Goal: Find specific page/section: Find specific page/section

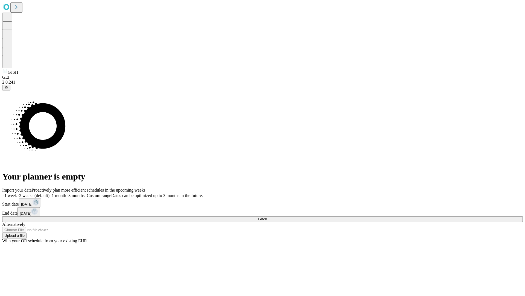
click at [267, 217] on span "Fetch" at bounding box center [262, 219] width 9 height 4
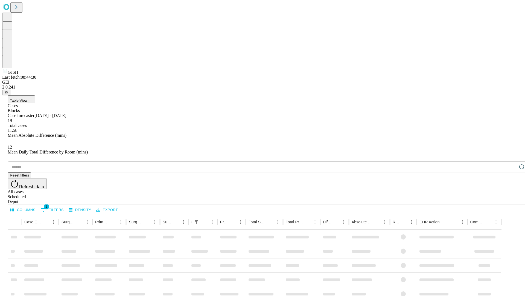
click at [27, 98] on span "Table View" at bounding box center [19, 100] width 18 height 4
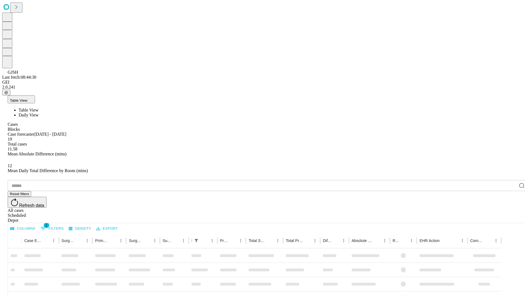
click at [39, 112] on span "Daily View" at bounding box center [29, 114] width 20 height 5
